Goal: Information Seeking & Learning: Learn about a topic

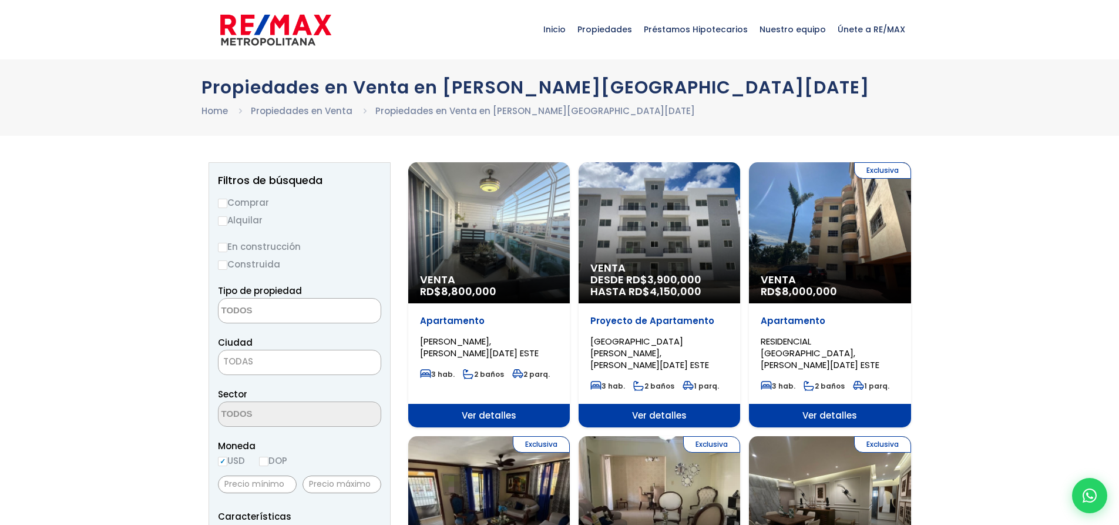
select select
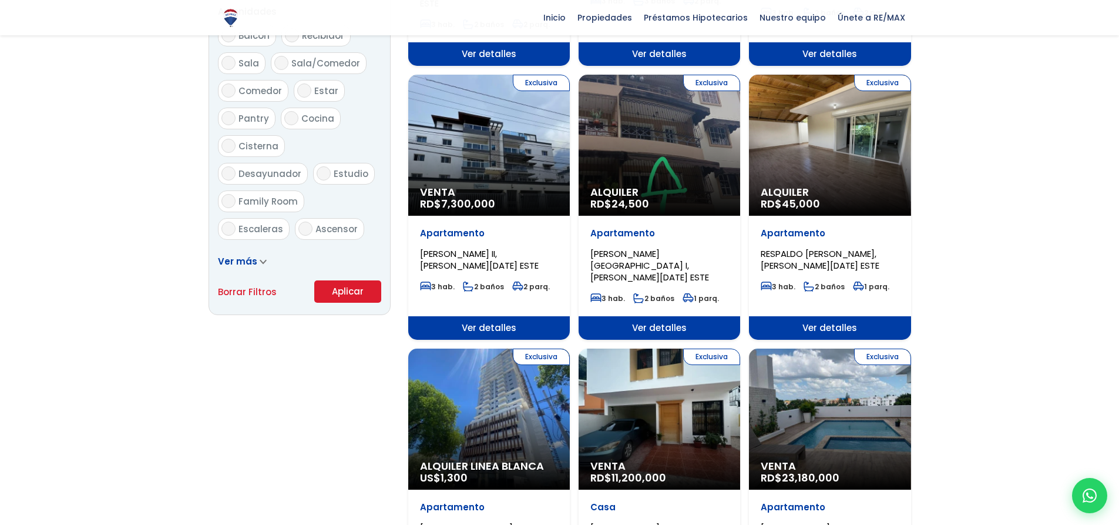
scroll to position [529, 0]
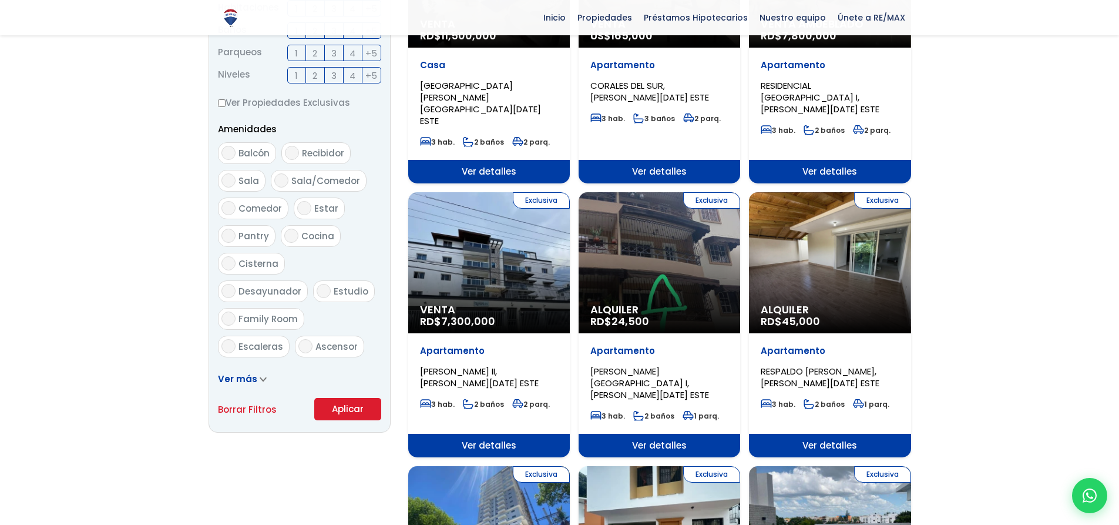
click at [665, 160] on span "Ver detalles" at bounding box center [660, 172] width 162 height 24
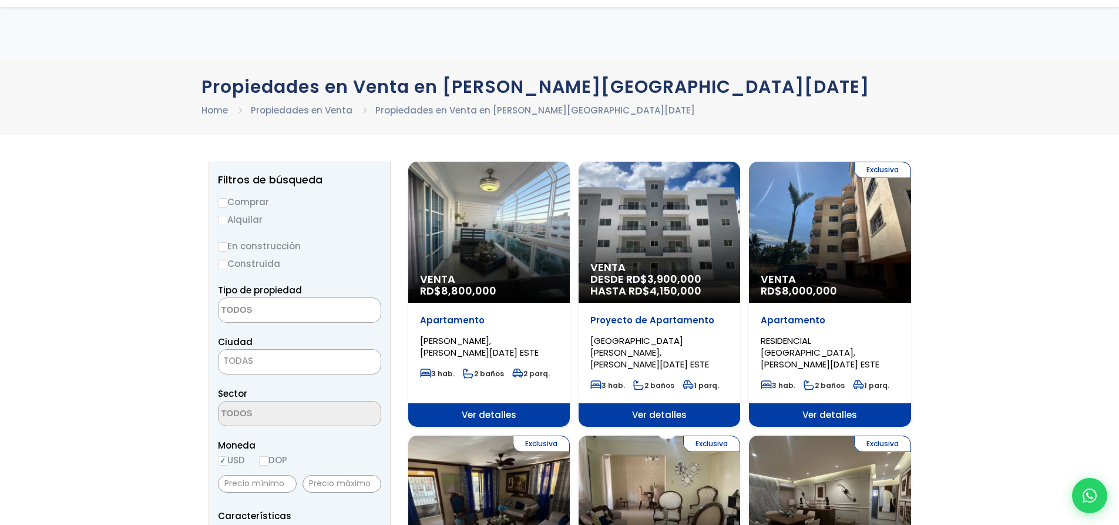
select select
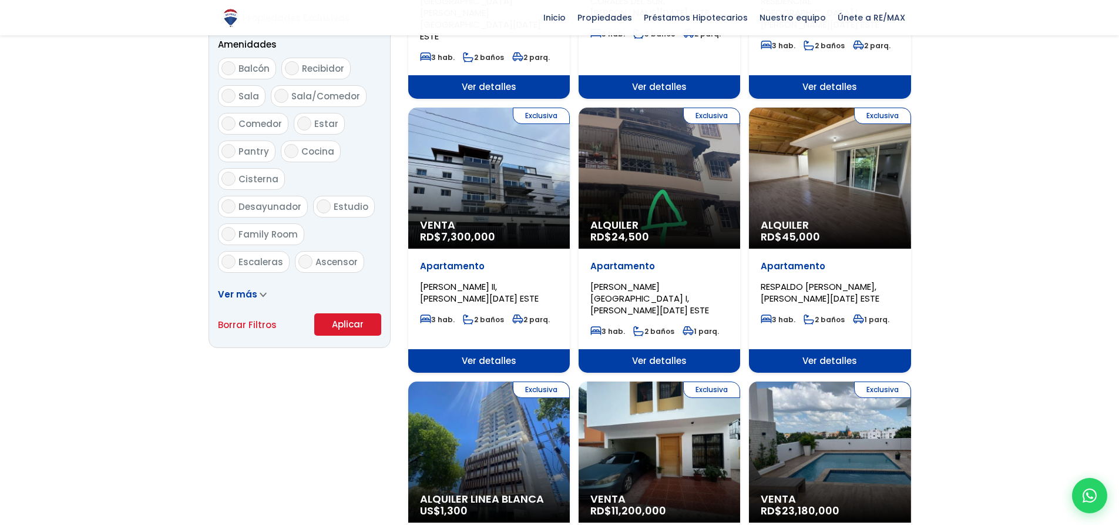
scroll to position [705, 0]
